Goal: Go to known website: Access a specific website the user already knows

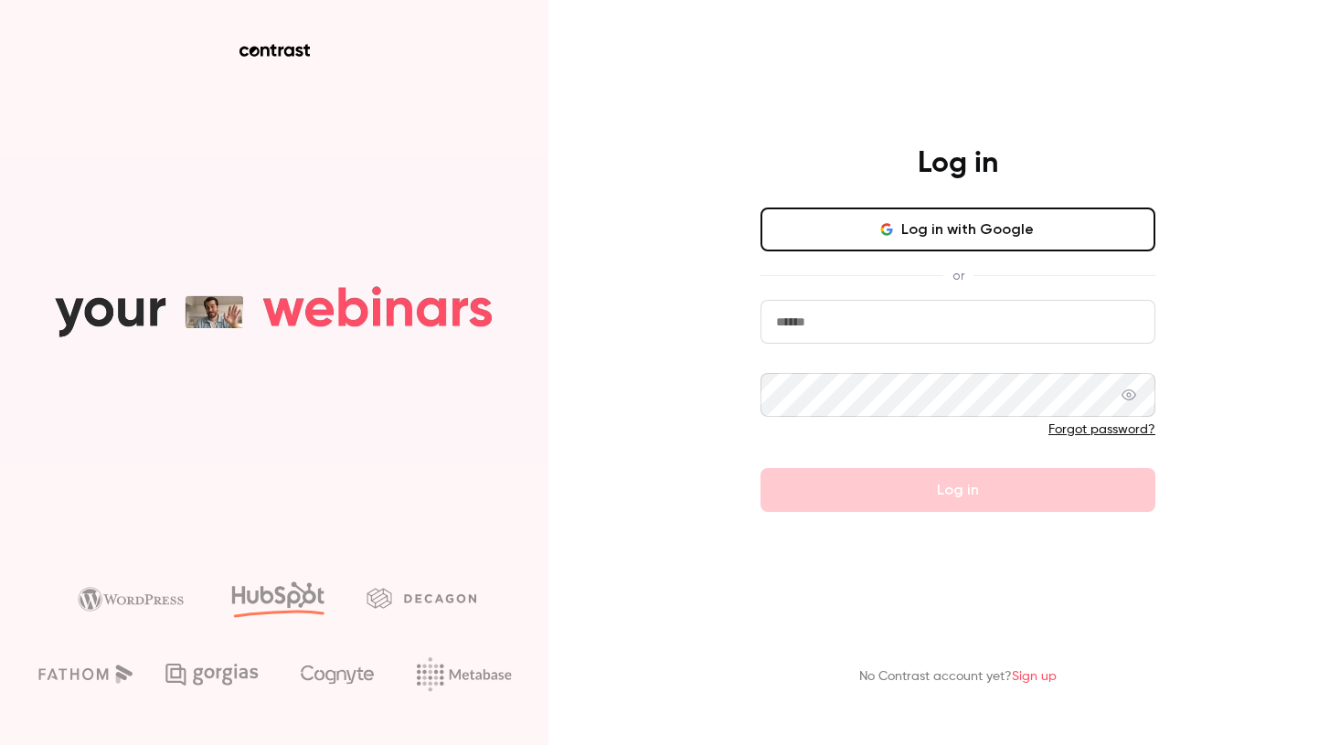
click at [952, 237] on button "Log in with Google" at bounding box center [958, 229] width 395 height 44
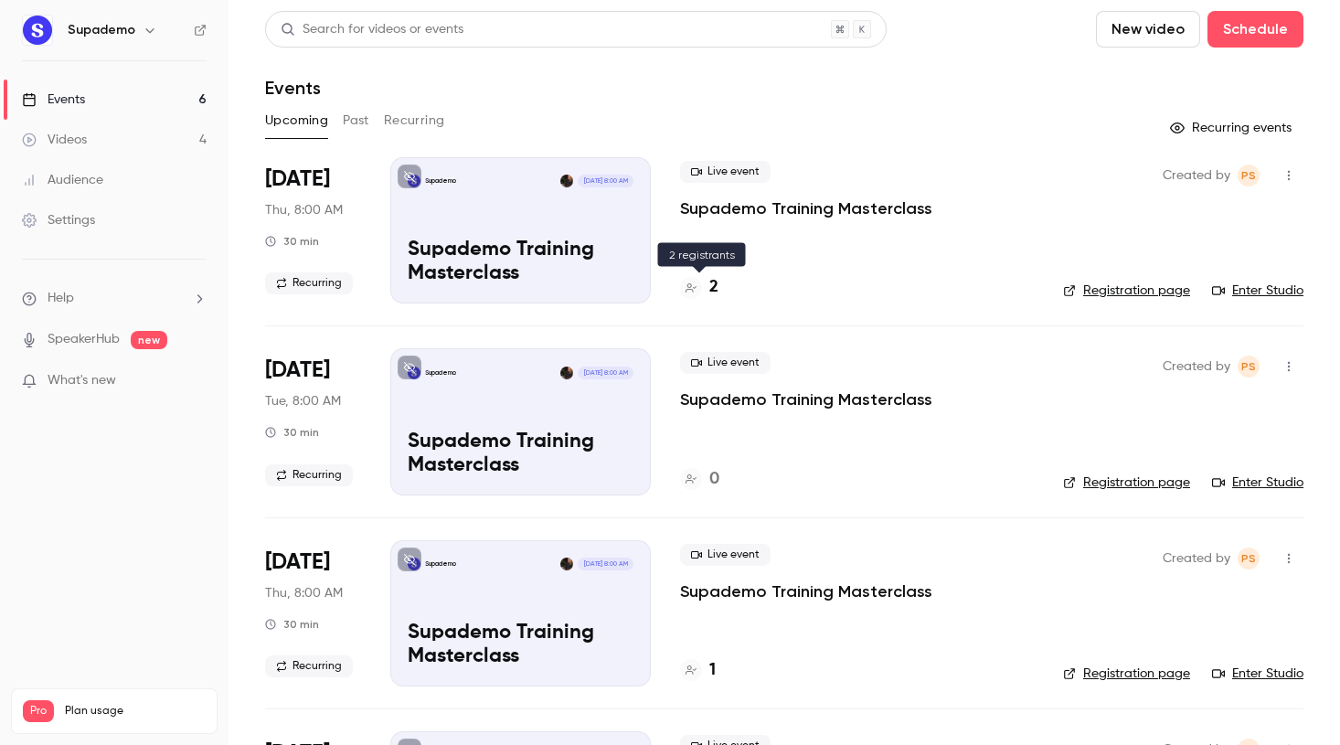
click at [714, 285] on h4 "2" at bounding box center [713, 287] width 9 height 25
